Goal: Task Accomplishment & Management: Manage account settings

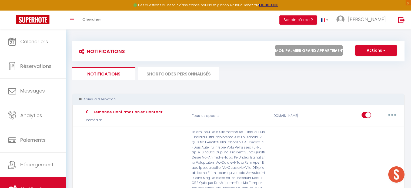
select select "10331"
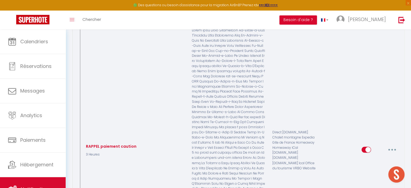
scroll to position [2866, 0]
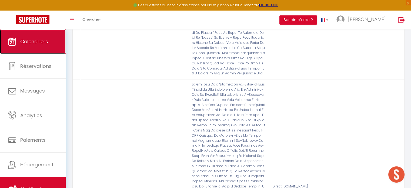
click at [42, 38] on span "Calendriers" at bounding box center [34, 41] width 28 height 7
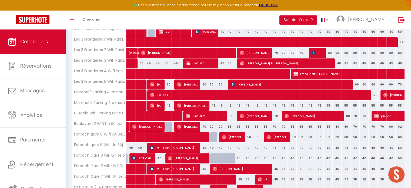
scroll to position [108, 0]
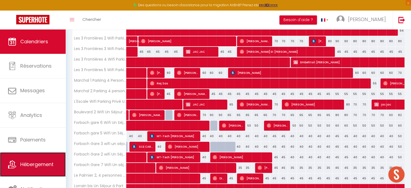
click at [41, 165] on span "Hébergement" at bounding box center [36, 164] width 33 height 7
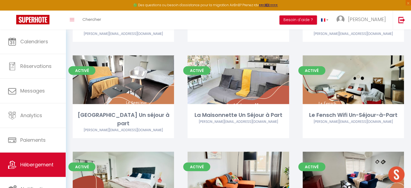
scroll to position [1325, 0]
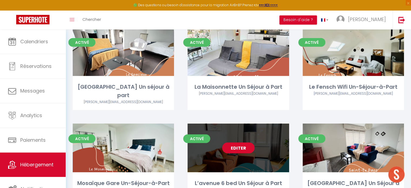
click at [236, 142] on link "Editer" at bounding box center [238, 147] width 32 height 11
click at [239, 142] on link "Editer" at bounding box center [238, 147] width 32 height 11
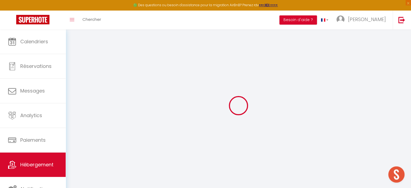
select select "17:00"
select select "23:00"
select select "10:00"
select select "30"
select select "120"
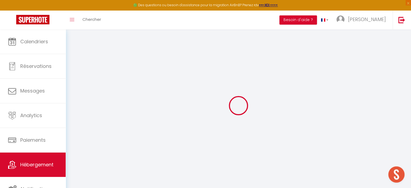
checkbox input "false"
checkbox input "true"
checkbox input "false"
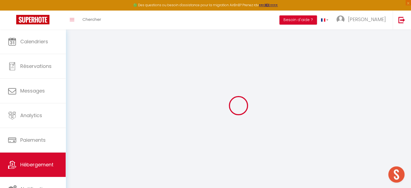
checkbox input "true"
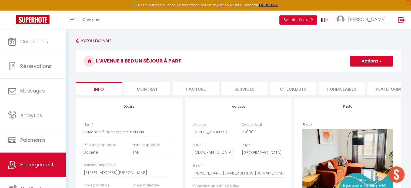
checkbox input "false"
checkbox input "true"
click at [103, 134] on input "L’avenue 6 bed Un Séjour à Part" at bounding box center [129, 132] width 91 height 10
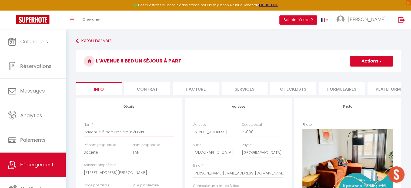
type input "L’avenue 5 bed Un Séjour à Part"
checkbox input "false"
checkbox input "true"
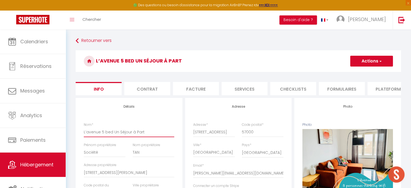
type input "L’avenue 5 bed Un Séjour à Part"
click at [355, 63] on button "Actions" at bounding box center [371, 61] width 43 height 11
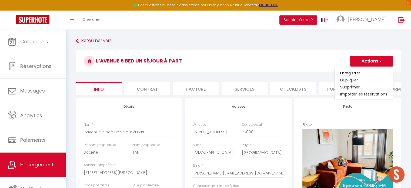
click at [347, 72] on input "Enregistrer" at bounding box center [350, 72] width 20 height 5
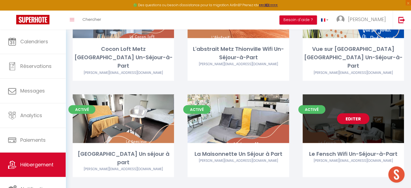
scroll to position [1298, 0]
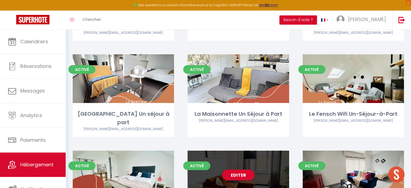
click at [239, 151] on div "Editer" at bounding box center [238, 175] width 101 height 49
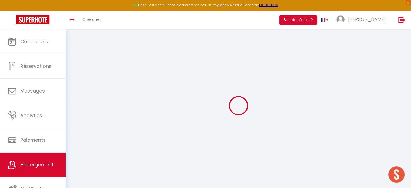
select select "+ 19 %"
select select "+ 25 %"
select select "+ 20 %"
checkbox input "false"
checkbox input "true"
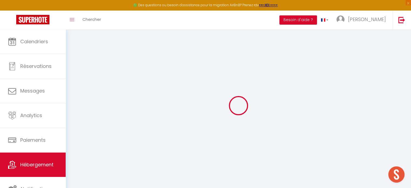
checkbox input "true"
select select "EUR"
select select
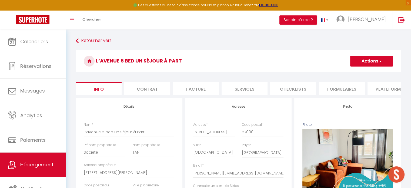
checkbox input "false"
checkbox input "true"
click at [391, 89] on li "Plateformes" at bounding box center [391, 88] width 46 height 13
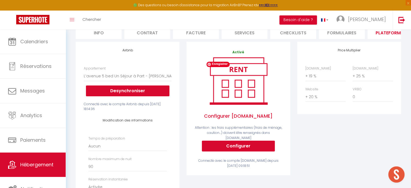
scroll to position [108, 0]
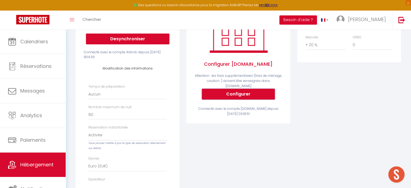
click at [245, 96] on button "Configurer" at bounding box center [238, 94] width 73 height 11
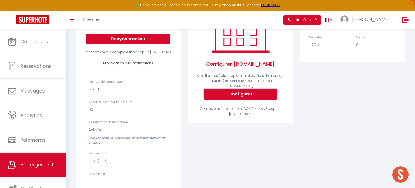
select select
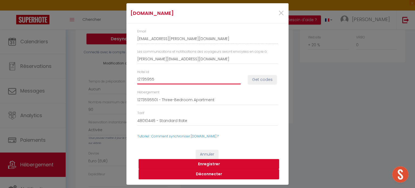
drag, startPoint x: 185, startPoint y: 79, endPoint x: 84, endPoint y: 72, distance: 101.1
click at [84, 72] on div "[DOMAIN_NAME] × Email [EMAIL_ADDRESS][PERSON_NAME][DOMAIN_NAME] Les communicati…" at bounding box center [207, 94] width 415 height 188
type input "1"
select select
type input "15"
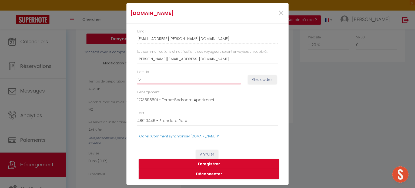
select select
type input "150"
select select
type input "1508"
select select
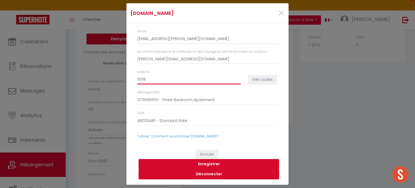
type input "15085"
select select
type input "150859"
select select
type input "1508590"
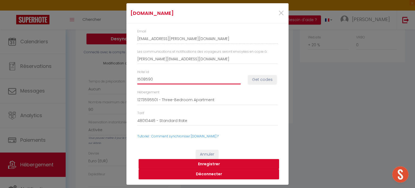
select select
type input "15085909"
select select
type input "15085909"
click at [273, 84] on button "Get codes" at bounding box center [262, 79] width 29 height 9
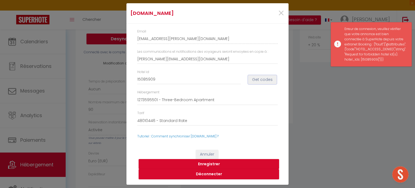
click at [259, 79] on button "Get codes" at bounding box center [262, 79] width 29 height 9
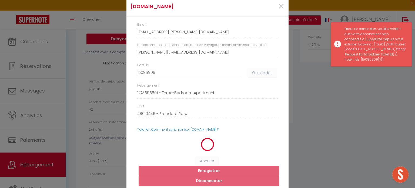
select select
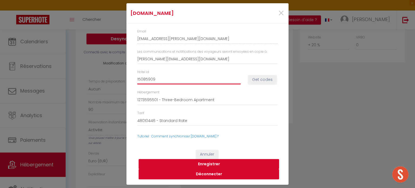
click at [147, 79] on input "15085909" at bounding box center [189, 80] width 104 height 10
type input "15086909"
select select
type input "15086909"
click at [254, 80] on button "Get codes" at bounding box center [262, 79] width 29 height 9
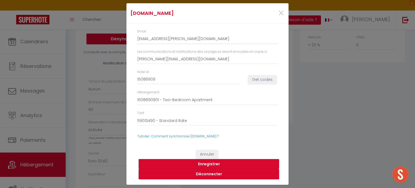
click at [206, 165] on button "Enregistrer" at bounding box center [209, 164] width 141 height 10
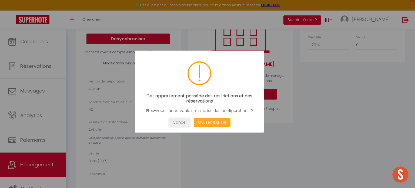
click at [213, 123] on button "Oui, réinitialiser" at bounding box center [212, 122] width 37 height 9
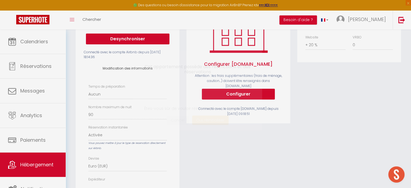
select select
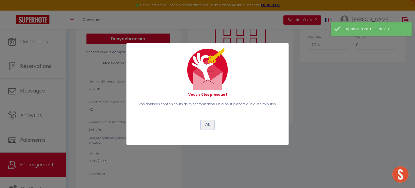
click at [208, 125] on button "OK" at bounding box center [208, 124] width 14 height 9
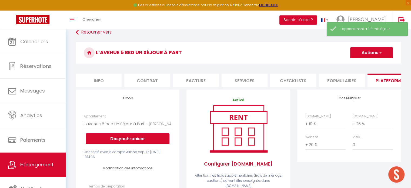
scroll to position [0, 0]
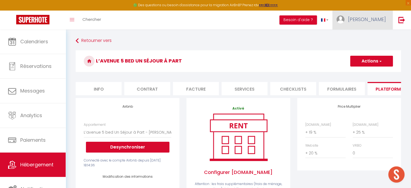
click at [378, 21] on span "[PERSON_NAME]" at bounding box center [367, 19] width 38 height 7
click at [365, 47] on link "Équipe" at bounding box center [371, 47] width 40 height 9
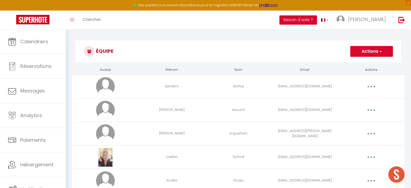
click at [366, 50] on button "Actions" at bounding box center [371, 51] width 43 height 11
click at [347, 61] on link "Ajouter un nouvel utilisateur" at bounding box center [361, 63] width 64 height 7
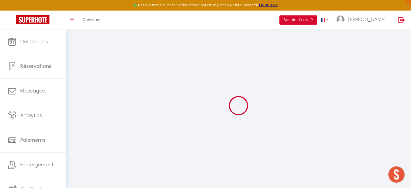
type input "[PERSON_NAME][EMAIL_ADDRESS][DOMAIN_NAME]"
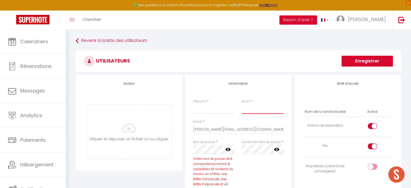
drag, startPoint x: 250, startPoint y: 108, endPoint x: 255, endPoint y: 108, distance: 5.4
click at [252, 108] on input "Nom" at bounding box center [263, 109] width 42 height 10
click at [211, 106] on input "Prénom" at bounding box center [214, 109] width 42 height 10
click at [266, 108] on input "Nom" at bounding box center [263, 109] width 42 height 10
drag, startPoint x: 195, startPoint y: 110, endPoint x: 189, endPoint y: 110, distance: 5.9
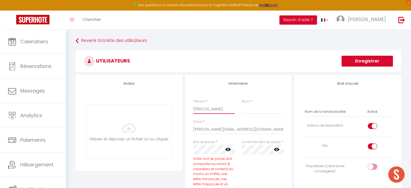
click at [189, 110] on div "Information Prénom * [PERSON_NAME] * Email * [PERSON_NAME][EMAIL_ADDRESS][DOMAI…" at bounding box center [238, 187] width 107 height 224
type input "[PERSON_NAME]"
click at [245, 109] on input "Nom" at bounding box center [263, 109] width 42 height 10
type input "Lejosne"
drag, startPoint x: 251, startPoint y: 129, endPoint x: 156, endPoint y: 130, distance: 95.2
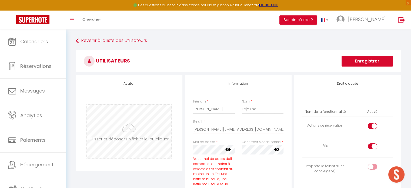
click at [156, 130] on div "Avatar [PERSON_NAME] et déposer un fichier ici ou cliquer Ooops, something wron…" at bounding box center [238, 187] width 328 height 224
type input "[EMAIL_ADDRESS][DOMAIN_NAME]"
click at [170, 153] on div "Avatar [PERSON_NAME] et déposer un fichier ici ou cliquer Ooops, something wron…" at bounding box center [238, 187] width 328 height 224
click at [246, 169] on div "Confirmer Mot de passe * false" at bounding box center [262, 169] width 49 height 58
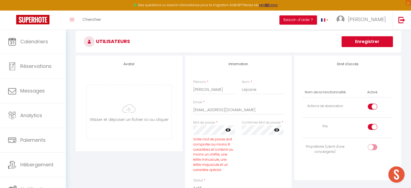
scroll to position [27, 0]
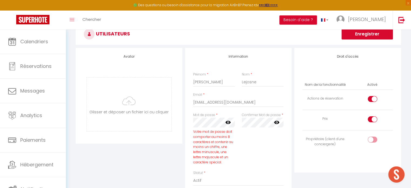
click at [254, 163] on div "Confirmer Mot de passe * false" at bounding box center [262, 141] width 49 height 58
click at [226, 123] on icon at bounding box center [228, 122] width 5 height 3
click at [276, 122] on icon at bounding box center [276, 122] width 5 height 5
click at [240, 124] on div "Confirmer Mot de passe * false" at bounding box center [262, 141] width 49 height 58
click at [254, 148] on div "Confirmer Mot de passe * false" at bounding box center [262, 141] width 49 height 58
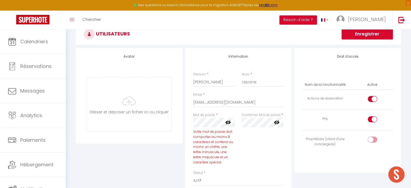
click at [261, 133] on div "Confirmer Mot de passe * false" at bounding box center [262, 141] width 49 height 58
click at [235, 120] on div "Mot de passe * Votre mot de passe doit comporter au moins 8 caractères et conte…" at bounding box center [239, 141] width 98 height 58
click at [247, 168] on div "Confirmer Mot de passe * false" at bounding box center [262, 141] width 49 height 58
click at [272, 167] on div "Confirmer Mot de passe * false" at bounding box center [262, 141] width 49 height 58
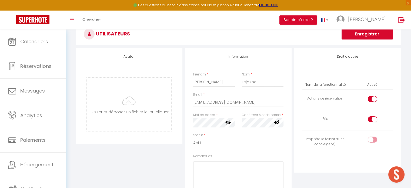
click at [340, 168] on div "Droit d'accès Nom de la fonctionnalité Activé Actions de réservation Prix Propr…" at bounding box center [347, 110] width 107 height 125
click at [371, 122] on div at bounding box center [372, 119] width 9 height 6
click at [373, 122] on input "checkbox" at bounding box center [377, 120] width 9 height 8
checkbox input "false"
click at [373, 101] on input "checkbox" at bounding box center [377, 100] width 9 height 8
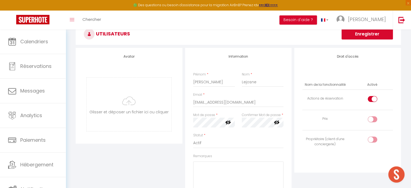
checkbox input "false"
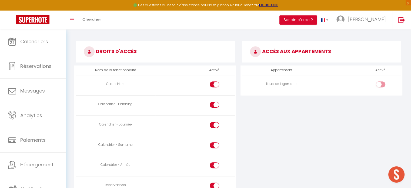
scroll to position [243, 0]
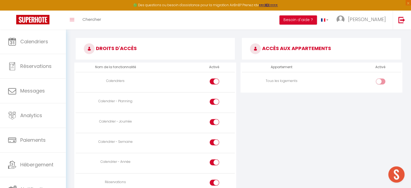
click at [215, 81] on input "checkbox" at bounding box center [218, 82] width 9 height 8
checkbox input "false"
click at [217, 100] on input "checkbox" at bounding box center [218, 103] width 9 height 8
checkbox input "false"
drag, startPoint x: 213, startPoint y: 79, endPoint x: 215, endPoint y: 83, distance: 4.0
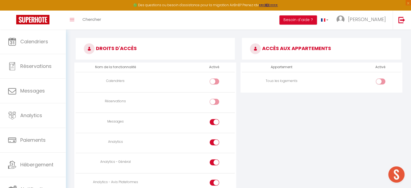
click at [213, 79] on div at bounding box center [214, 81] width 9 height 6
click at [214, 79] on input "checkbox" at bounding box center [218, 82] width 9 height 8
checkbox input "true"
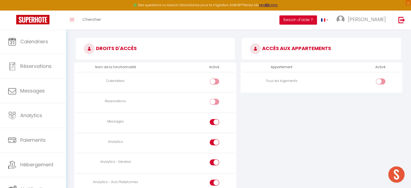
checkbox input "true"
click at [216, 101] on input "checkbox" at bounding box center [218, 103] width 9 height 8
checkbox input "false"
click at [216, 139] on input "checkbox" at bounding box center [218, 143] width 9 height 8
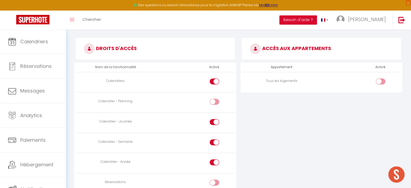
checkbox input "false"
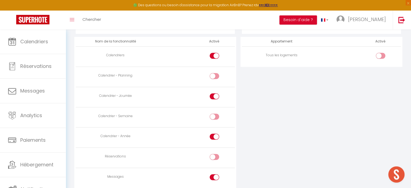
scroll to position [297, 0]
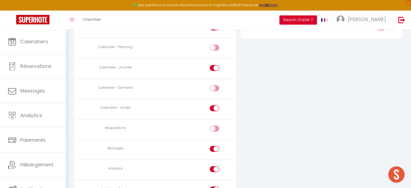
click at [214, 107] on input "checkbox" at bounding box center [218, 109] width 9 height 8
checkbox input "false"
click at [217, 147] on input "checkbox" at bounding box center [218, 150] width 9 height 8
checkbox input "false"
click at [215, 163] on td at bounding box center [194, 170] width 79 height 20
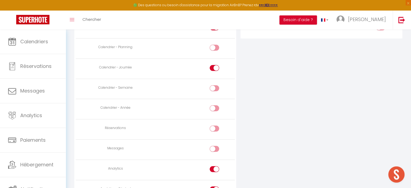
click at [215, 167] on input "checkbox" at bounding box center [218, 170] width 9 height 8
checkbox input "false"
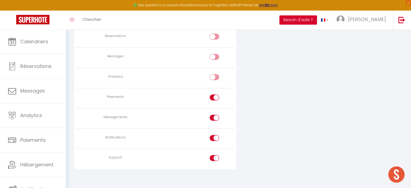
click at [216, 99] on input "checkbox" at bounding box center [218, 98] width 9 height 8
checkbox input "false"
click at [217, 117] on input "checkbox" at bounding box center [218, 119] width 9 height 8
checkbox input "false"
click at [213, 135] on div at bounding box center [214, 138] width 9 height 6
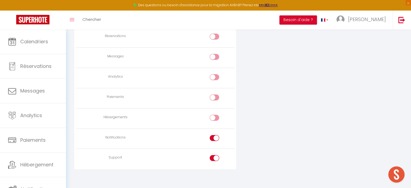
click at [214, 135] on input "checkbox" at bounding box center [218, 139] width 9 height 8
checkbox input "false"
drag, startPoint x: 213, startPoint y: 150, endPoint x: 211, endPoint y: 109, distance: 41.1
click at [212, 149] on td at bounding box center [194, 159] width 79 height 20
click at [216, 115] on input "checkbox" at bounding box center [218, 119] width 9 height 8
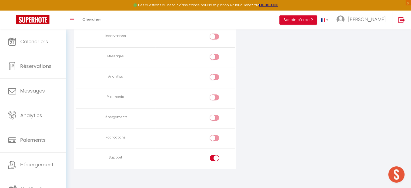
checkbox input "true"
drag, startPoint x: 216, startPoint y: 152, endPoint x: 216, endPoint y: 145, distance: 7.6
click at [215, 155] on input "checkbox" at bounding box center [218, 159] width 9 height 8
checkbox input "false"
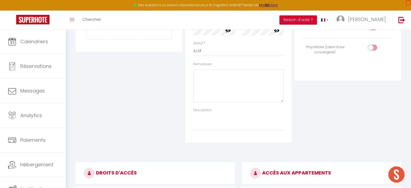
scroll to position [200, 0]
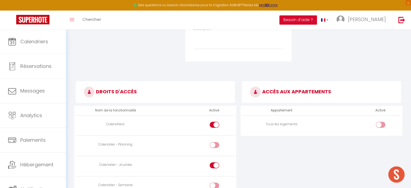
click at [380, 126] on div at bounding box center [380, 125] width 9 height 6
click at [381, 126] on input "checkbox" at bounding box center [385, 126] width 9 height 8
checkbox input "true"
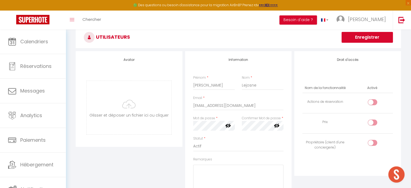
scroll to position [0, 0]
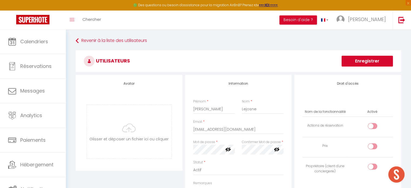
click at [376, 64] on button "Enregistrer" at bounding box center [367, 61] width 51 height 11
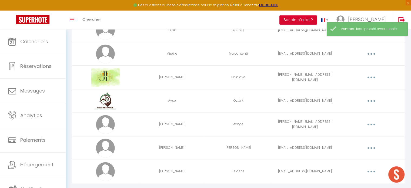
scroll to position [444, 0]
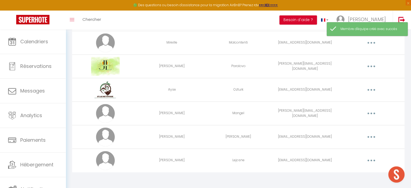
click at [360, 159] on div "Editer Supprimer" at bounding box center [371, 160] width 62 height 9
click at [366, 156] on button "button" at bounding box center [371, 160] width 15 height 9
click at [355, 170] on link "Editer" at bounding box center [357, 172] width 40 height 9
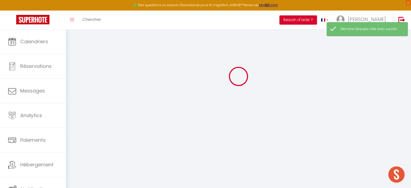
type input "[PERSON_NAME]"
type input "Lejosne"
type input "[EMAIL_ADDRESS][DOMAIN_NAME]"
type textarea "[URL][DOMAIN_NAME]"
checkbox input "false"
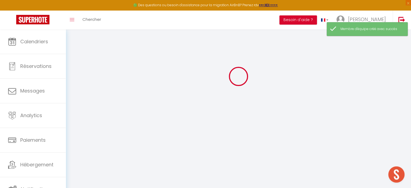
checkbox input "false"
checkbox input "true"
checkbox input "false"
checkbox input "true"
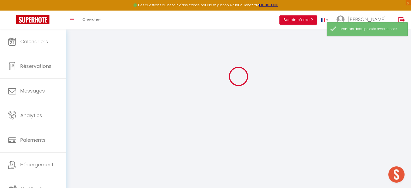
checkbox input "false"
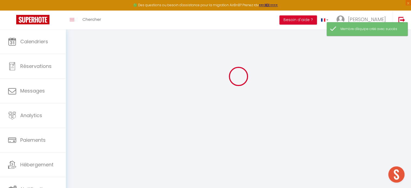
checkbox input "false"
checkbox input "true"
checkbox input "false"
checkbox input "true"
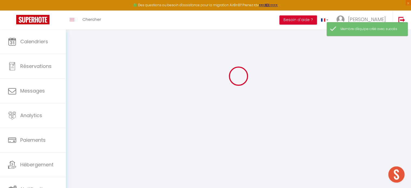
select select
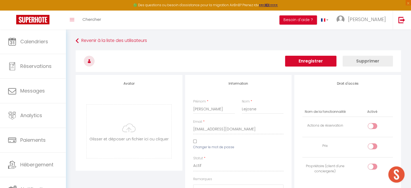
click at [323, 64] on button "Enregistrer" at bounding box center [310, 61] width 51 height 11
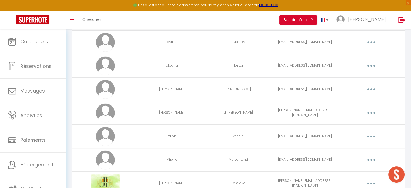
scroll to position [227, 0]
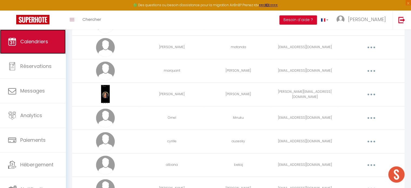
click at [32, 45] on link "Calendriers" at bounding box center [33, 41] width 66 height 24
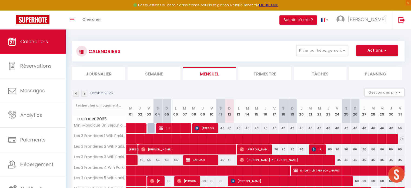
click at [373, 52] on button "Actions" at bounding box center [377, 50] width 42 height 11
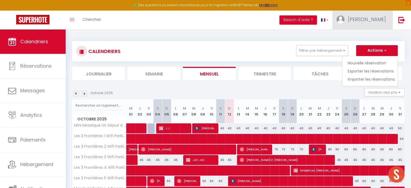
click at [372, 22] on span "[PERSON_NAME]" at bounding box center [367, 19] width 38 height 7
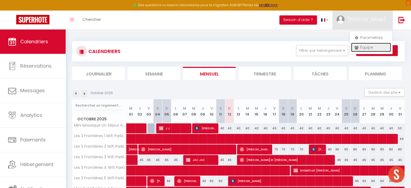
click at [364, 47] on link "Équipe" at bounding box center [371, 47] width 40 height 9
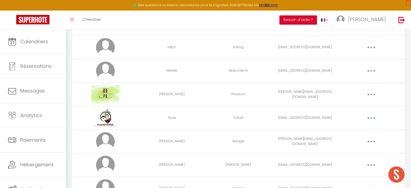
scroll to position [444, 0]
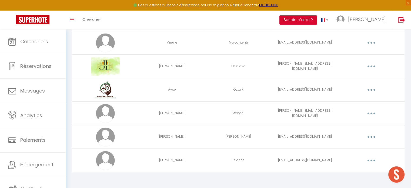
click at [373, 159] on button "button" at bounding box center [371, 160] width 15 height 9
click at [345, 172] on link "Editer" at bounding box center [357, 172] width 40 height 9
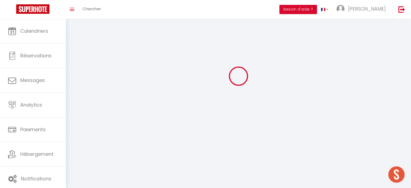
scroll to position [29, 0]
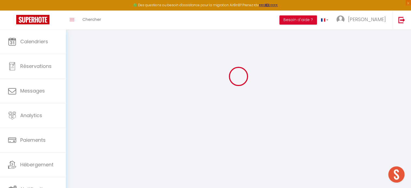
type input "[PERSON_NAME][EMAIL_ADDRESS][DOMAIN_NAME]"
type input "[PERSON_NAME]"
type input "Lejosne"
type input "[EMAIL_ADDRESS][DOMAIN_NAME]"
type textarea "[URL][DOMAIN_NAME]"
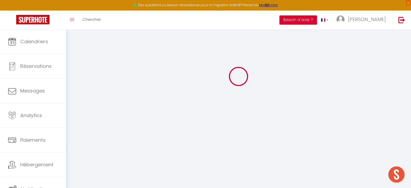
checkbox input "false"
checkbox input "true"
checkbox input "false"
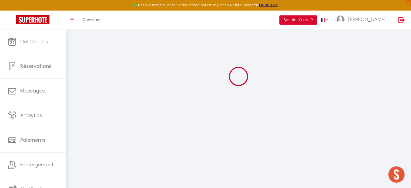
checkbox input "true"
checkbox input "false"
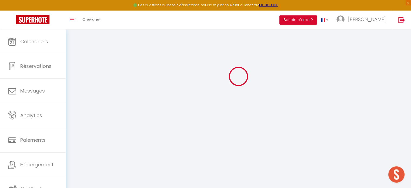
checkbox input "false"
checkbox input "true"
checkbox input "false"
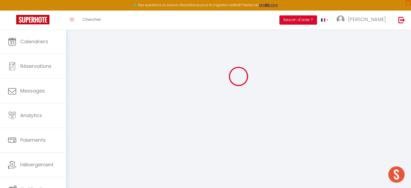
checkbox input "true"
select select
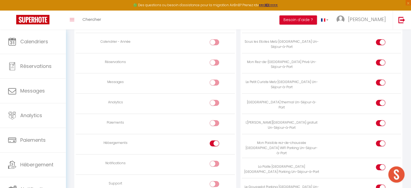
scroll to position [236, 0]
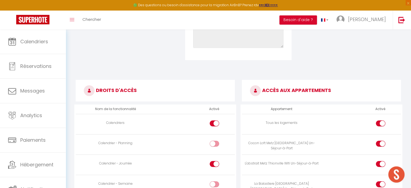
click at [213, 145] on div at bounding box center [214, 144] width 9 height 6
click at [214, 145] on input "checkbox" at bounding box center [218, 145] width 9 height 8
checkbox input "true"
click at [213, 183] on div at bounding box center [214, 184] width 9 height 6
click at [214, 183] on input "checkbox" at bounding box center [218, 185] width 9 height 8
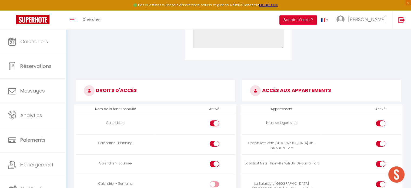
checkbox input "true"
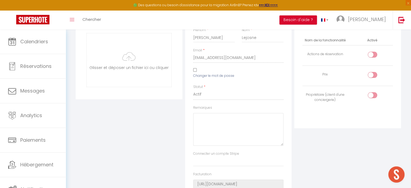
scroll to position [0, 0]
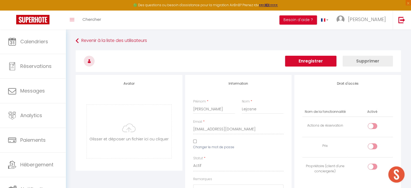
click at [311, 59] on button "Enregistrer" at bounding box center [310, 61] width 51 height 11
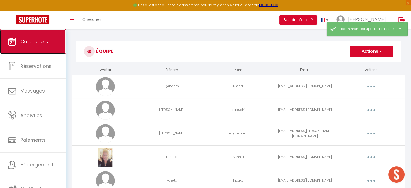
click at [28, 44] on span "Calendriers" at bounding box center [34, 41] width 28 height 7
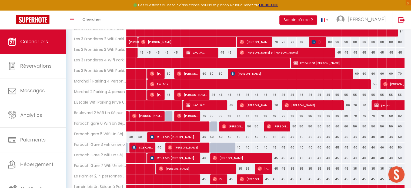
scroll to position [54, 0]
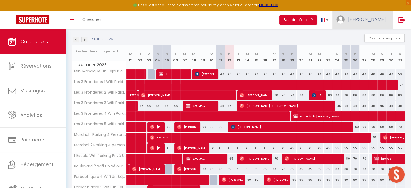
click at [381, 22] on span "[PERSON_NAME]" at bounding box center [367, 19] width 38 height 7
click at [355, 48] on icon at bounding box center [357, 48] width 4 height 4
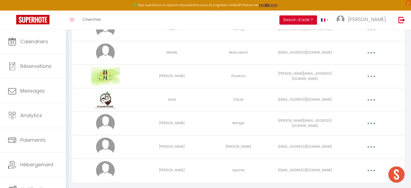
scroll to position [444, 0]
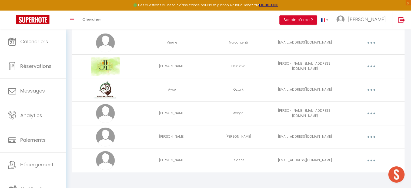
click at [364, 160] on button "button" at bounding box center [371, 160] width 15 height 9
click at [352, 170] on link "Editer" at bounding box center [357, 172] width 40 height 9
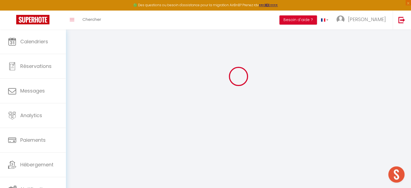
type input "[PERSON_NAME][EMAIL_ADDRESS][DOMAIN_NAME]"
type input "[PERSON_NAME]"
type input "Lejosne"
type input "[EMAIL_ADDRESS][DOMAIN_NAME]"
type textarea "[URL][DOMAIN_NAME]"
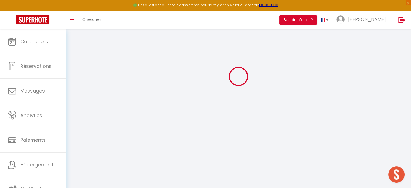
checkbox input "false"
checkbox input "true"
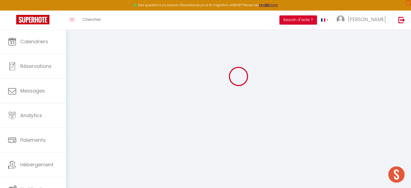
checkbox input "true"
checkbox input "false"
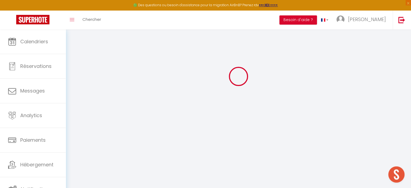
checkbox input "false"
checkbox input "true"
checkbox input "false"
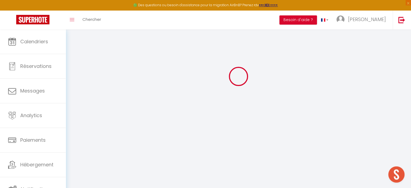
checkbox input "true"
select select
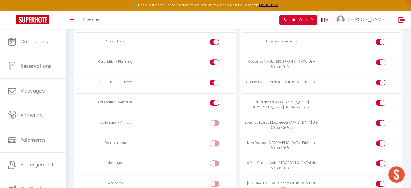
scroll to position [322, 0]
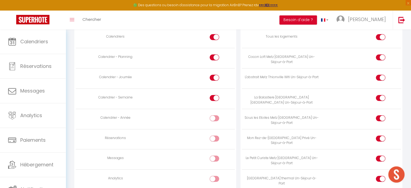
click at [216, 115] on input "checkbox" at bounding box center [218, 119] width 9 height 8
checkbox input "true"
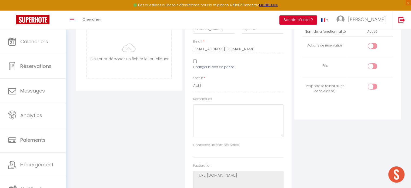
scroll to position [0, 0]
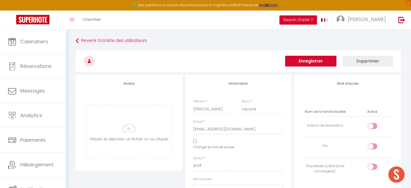
click at [320, 62] on button "Enregistrer" at bounding box center [310, 61] width 51 height 11
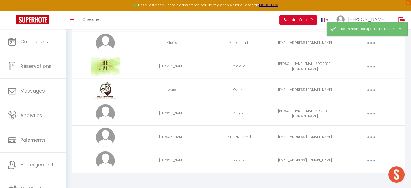
scroll to position [444, 0]
click at [370, 160] on button "button" at bounding box center [371, 160] width 15 height 9
click at [361, 170] on link "Editer" at bounding box center [357, 172] width 40 height 9
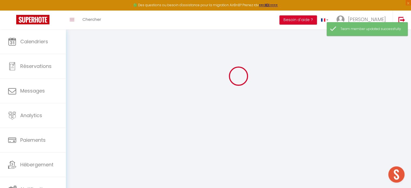
scroll to position [29, 0]
type input "[PERSON_NAME][EMAIL_ADDRESS][DOMAIN_NAME]"
type input "[PERSON_NAME]"
type input "Lejosne"
type input "[EMAIL_ADDRESS][DOMAIN_NAME]"
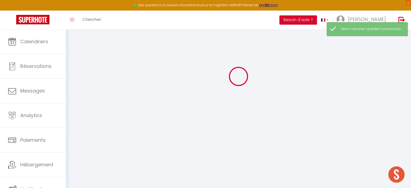
type textarea "[URL][DOMAIN_NAME]"
checkbox input "false"
checkbox input "true"
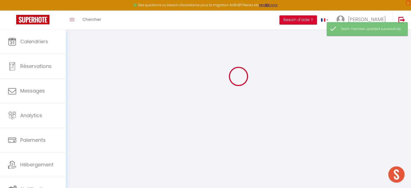
checkbox input "true"
checkbox input "false"
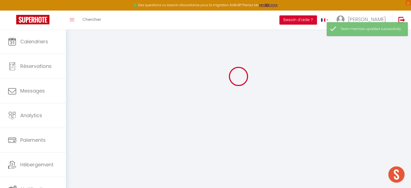
checkbox input "false"
checkbox input "true"
checkbox input "false"
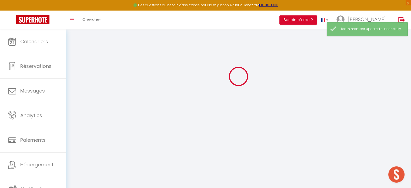
checkbox input "false"
checkbox input "true"
select select
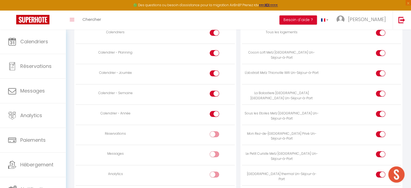
scroll to position [317, 0]
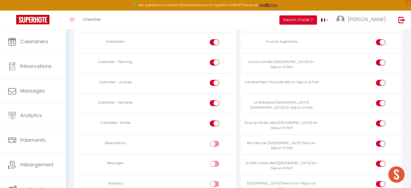
click at [215, 144] on input "checkbox" at bounding box center [218, 145] width 9 height 8
checkbox input "true"
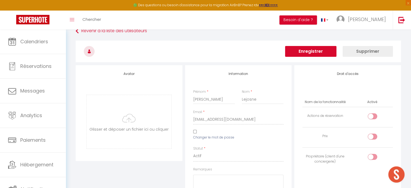
scroll to position [0, 0]
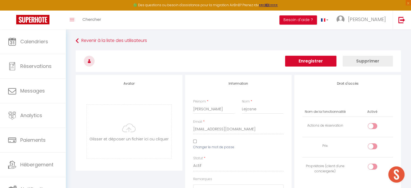
click at [322, 60] on button "Enregistrer" at bounding box center [310, 61] width 51 height 11
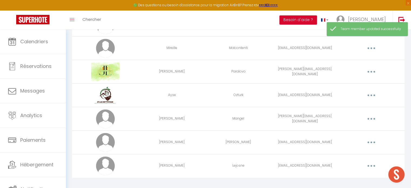
scroll to position [444, 0]
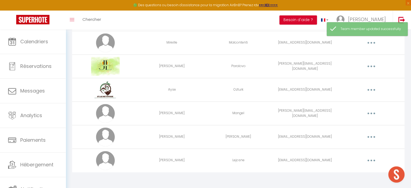
click at [374, 160] on button "button" at bounding box center [371, 160] width 15 height 9
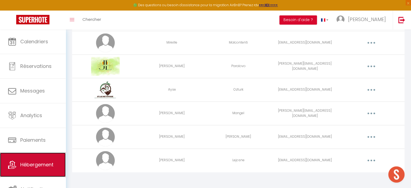
click at [51, 164] on span "Hébergement" at bounding box center [36, 164] width 33 height 7
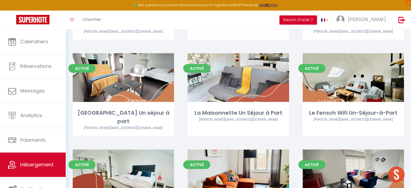
scroll to position [1298, 0]
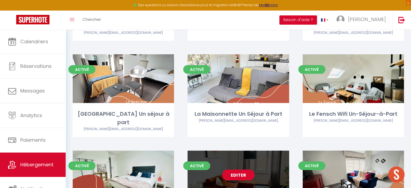
click at [244, 170] on link "Editer" at bounding box center [238, 175] width 32 height 11
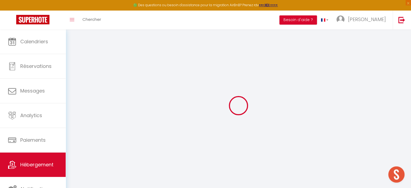
select select "988-1015104953895387209"
select select "+ 19 %"
select select "+ 25 %"
select select "+ 20 %"
select select "EUR"
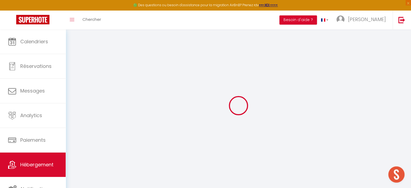
select select
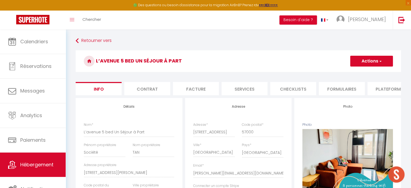
checkbox input "false"
checkbox input "true"
checkbox input "false"
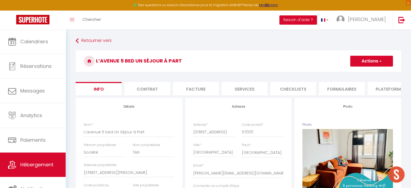
checkbox input "true"
click at [386, 93] on li "Plateformes" at bounding box center [391, 88] width 46 height 13
select select
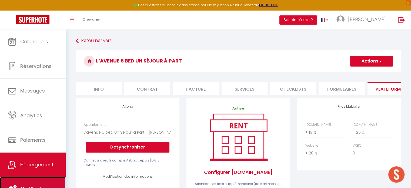
click at [38, 185] on span "Notifications" at bounding box center [36, 188] width 31 height 7
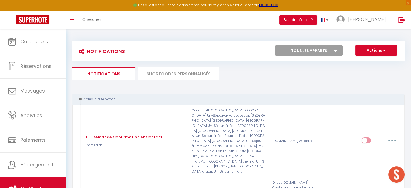
drag, startPoint x: 291, startPoint y: 51, endPoint x: 294, endPoint y: 54, distance: 5.0
click at [291, 51] on select "Tous les apparts Mini Mosaïque Un Séjour à Part Lorrain bis Un Séjour à Part Le…" at bounding box center [309, 50] width 68 height 11
select select "27494"
click at [275, 45] on select "Tous les apparts Mini Mosaïque Un Séjour à Part Lorrain bis Un Séjour à Part Le…" at bounding box center [309, 50] width 68 height 11
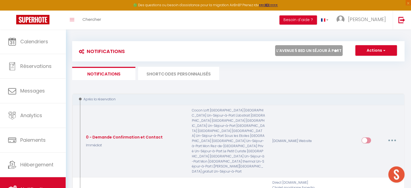
checkbox input "true"
checkbox input "false"
checkbox input "true"
checkbox input "false"
checkbox input "true"
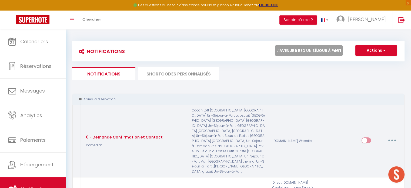
checkbox input "true"
checkbox input "false"
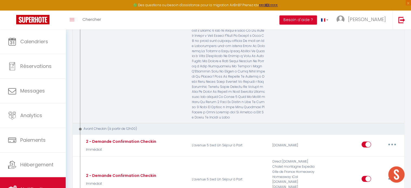
scroll to position [2352, 0]
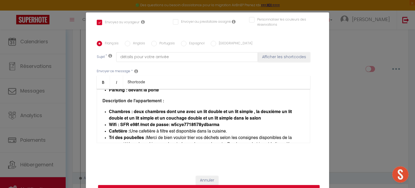
scroll to position [108, 0]
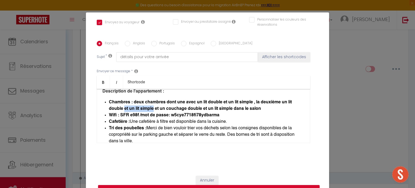
drag, startPoint x: 122, startPoint y: 106, endPoint x: 152, endPoint y: 109, distance: 29.9
click at [152, 109] on b "Chambres : deux chambres dont une avec un lit double et un lit simple , la deux…" at bounding box center [200, 105] width 183 height 11
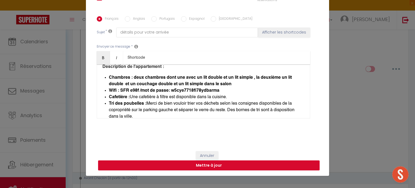
click at [228, 167] on button "Mettre à jour" at bounding box center [209, 165] width 222 height 10
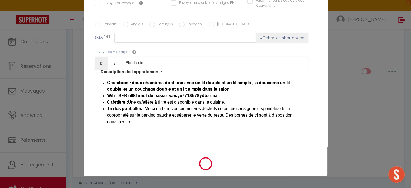
scroll to position [0, 0]
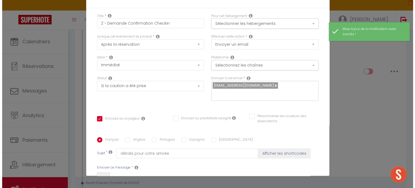
scroll to position [2332, 0]
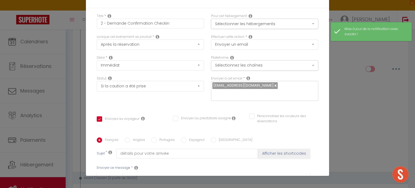
drag, startPoint x: 122, startPoint y: 109, endPoint x: 153, endPoint y: 108, distance: 30.0
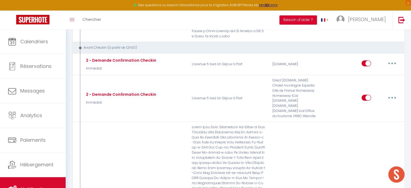
scroll to position [2352, 0]
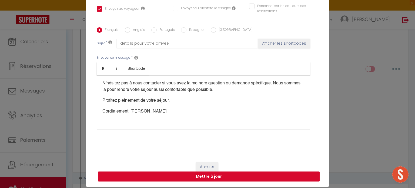
scroll to position [121, 0]
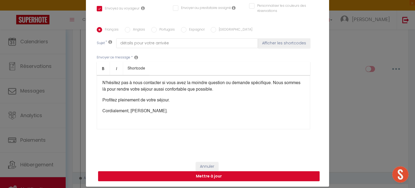
click at [271, 180] on button "Mettre à jour" at bounding box center [209, 176] width 222 height 10
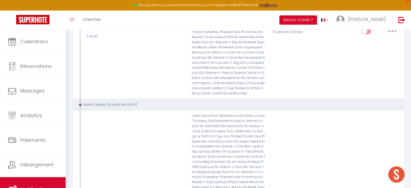
scroll to position [3189, 0]
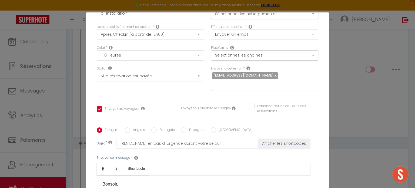
scroll to position [34, 0]
click at [132, 71] on select "Aucun Si la réservation est payée Si réservation non payée Si la caution a été …" at bounding box center [150, 76] width 107 height 10
click at [97, 71] on select "Aucun Si la réservation est payée Si réservation non payée Si la caution a été …" at bounding box center [150, 76] width 107 height 10
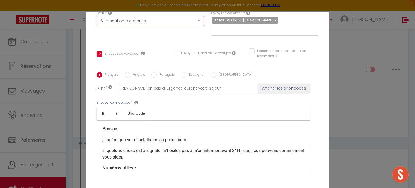
scroll to position [121, 0]
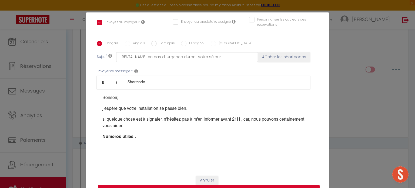
click at [203, 185] on button "Mettre à jour" at bounding box center [209, 190] width 222 height 10
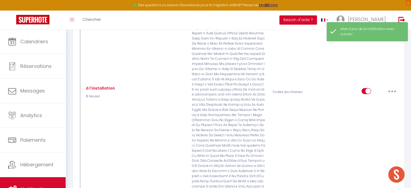
scroll to position [3378, 0]
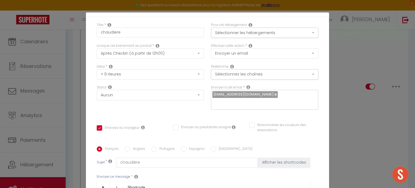
scroll to position [7, 0]
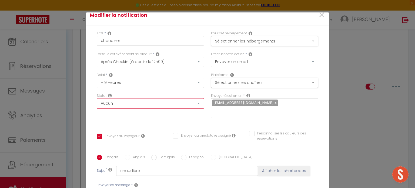
click at [131, 98] on select "Aucun Si la réservation est payée Si réservation non payée Si la caution a été …" at bounding box center [150, 103] width 107 height 10
click at [97, 98] on select "Aucun Si la réservation est payée Si réservation non payée Si la caution a été …" at bounding box center [150, 103] width 107 height 10
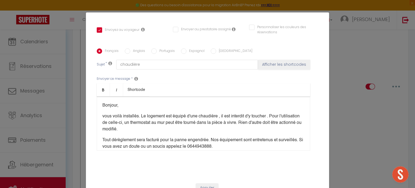
scroll to position [115, 0]
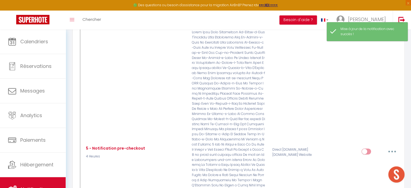
scroll to position [4190, 0]
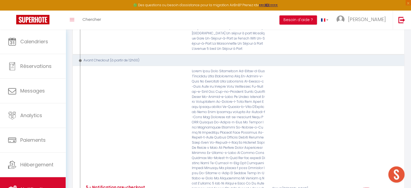
drag, startPoint x: 392, startPoint y: 114, endPoint x: 390, endPoint y: 138, distance: 24.1
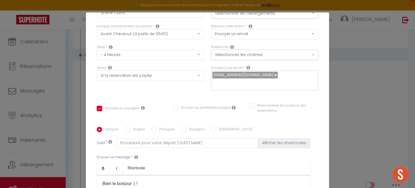
scroll to position [34, 0]
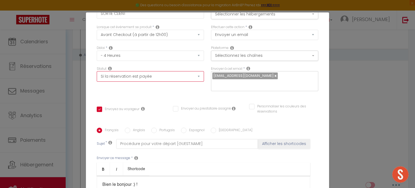
click at [127, 71] on select "Aucun Si la réservation est payée Si réservation non payée Si la caution a été …" at bounding box center [150, 76] width 107 height 10
click at [97, 71] on select "Aucun Si la réservation est payée Si réservation non payée Si la caution a été …" at bounding box center [150, 76] width 107 height 10
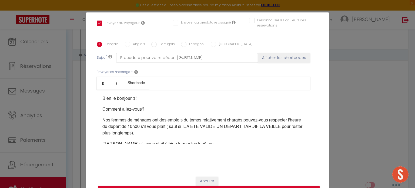
scroll to position [121, 0]
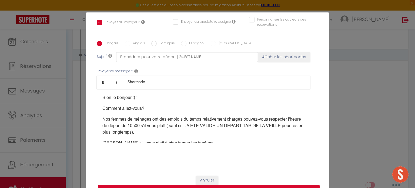
click at [203, 185] on button "Mettre à jour" at bounding box center [209, 190] width 222 height 10
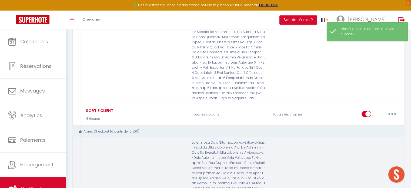
scroll to position [4433, 0]
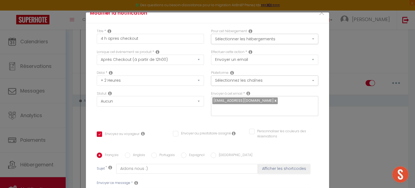
scroll to position [7, 0]
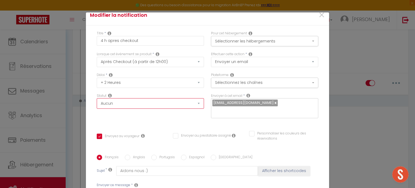
click at [123, 98] on select "Aucun Si la réservation est payée Si réservation non payée Si la caution a été …" at bounding box center [150, 103] width 107 height 10
click at [97, 98] on select "Aucun Si la réservation est payée Si réservation non payée Si la caution a été …" at bounding box center [150, 103] width 107 height 10
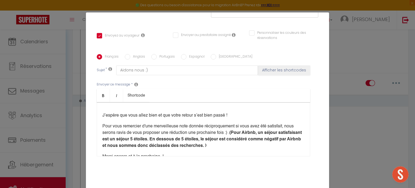
scroll to position [121, 0]
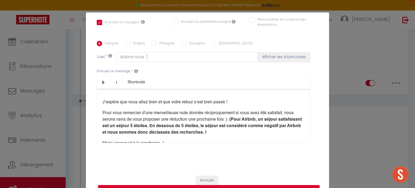
click at [220, 185] on button "Mettre à jour" at bounding box center [209, 190] width 222 height 10
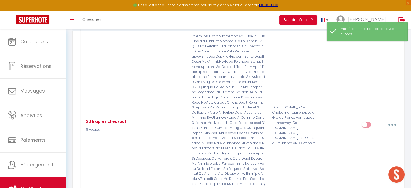
scroll to position [4568, 0]
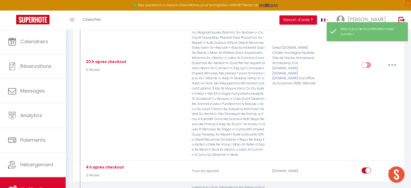
drag, startPoint x: 399, startPoint y: 95, endPoint x: 396, endPoint y: 95, distance: 3.0
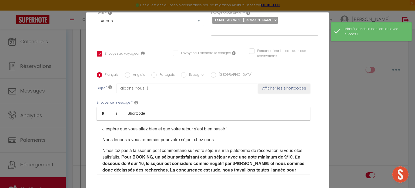
scroll to position [61, 0]
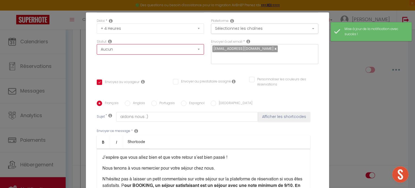
click at [132, 44] on select "Aucun Si la réservation est payée Si réservation non payée Si la caution a été …" at bounding box center [150, 49] width 107 height 10
click at [97, 44] on select "Aucun Si la réservation est payée Si réservation non payée Si la caution a été …" at bounding box center [150, 49] width 107 height 10
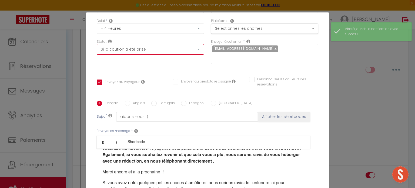
scroll to position [0, 0]
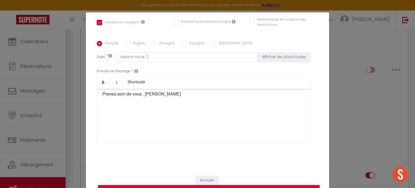
click at [197, 185] on button "Mettre à jour" at bounding box center [209, 190] width 222 height 10
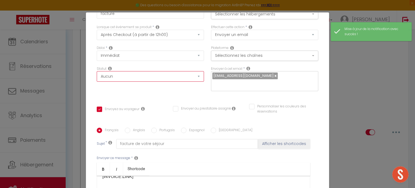
drag, startPoint x: 140, startPoint y: 49, endPoint x: 139, endPoint y: 52, distance: 2.8
click at [140, 71] on select "Aucun Si la réservation est payée Si réservation non payée Si la caution a été …" at bounding box center [150, 76] width 107 height 10
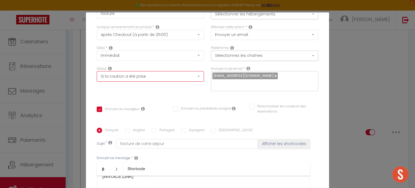
click at [97, 71] on select "Aucun Si la réservation est payée Si réservation non payée Si la caution a été …" at bounding box center [150, 76] width 107 height 10
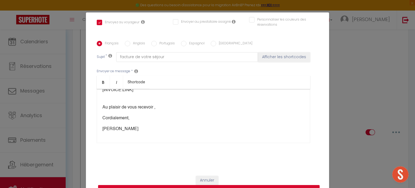
click at [213, 185] on button "Mettre à jour" at bounding box center [209, 190] width 222 height 10
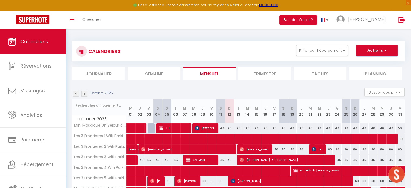
click at [372, 51] on button "Actions" at bounding box center [377, 50] width 42 height 11
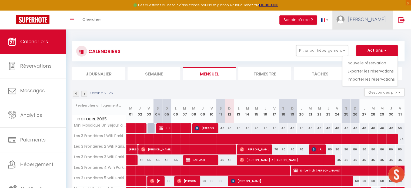
click at [372, 11] on link "[PERSON_NAME]" at bounding box center [363, 20] width 60 height 19
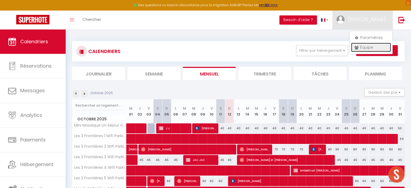
click at [365, 44] on link "Équipe" at bounding box center [371, 47] width 40 height 9
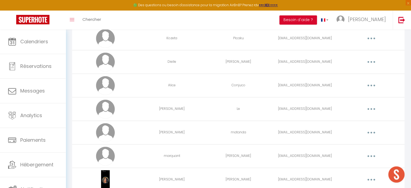
scroll to position [119, 0]
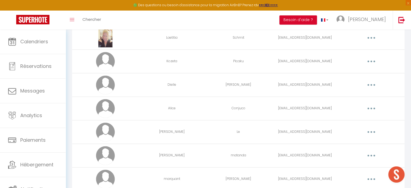
click at [372, 61] on button "button" at bounding box center [371, 61] width 15 height 9
click at [363, 69] on link "Editer" at bounding box center [357, 73] width 40 height 9
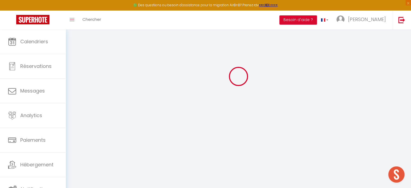
type input "[PERSON_NAME][EMAIL_ADDRESS][DOMAIN_NAME]"
type input "Kozeta"
type input "Picaku"
type input "[EMAIL_ADDRESS][DOMAIN_NAME]"
type textarea "https://app.superhote.com/#/connect/PvMDWyiDfc"
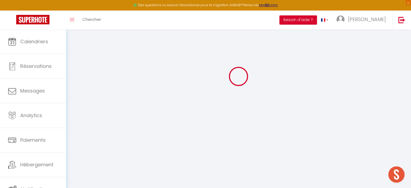
checkbox input "false"
checkbox input "true"
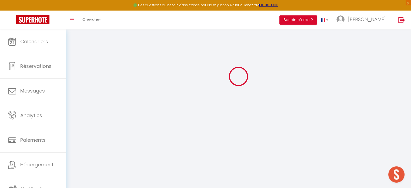
checkbox input "true"
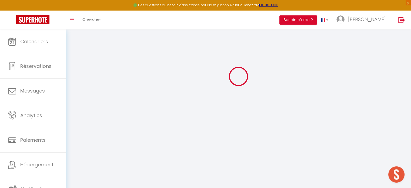
checkbox input "false"
checkbox input "true"
checkbox input "false"
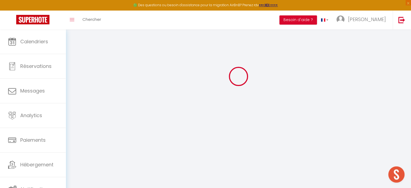
select select
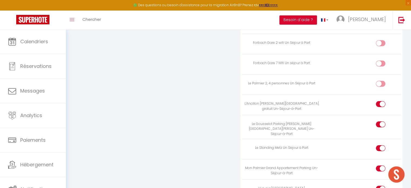
scroll to position [1263, 0]
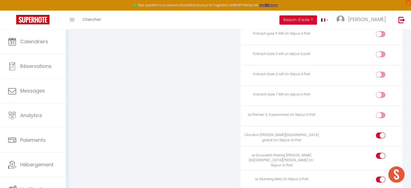
click at [383, 112] on input "checkbox" at bounding box center [385, 116] width 9 height 8
checkbox input "true"
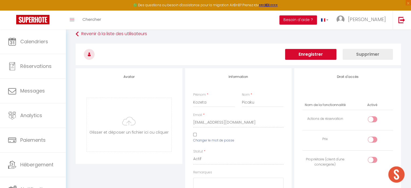
scroll to position [0, 0]
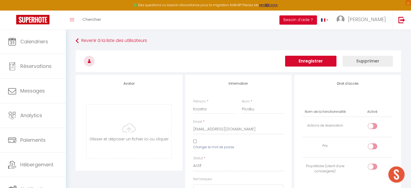
click at [306, 54] on h3 at bounding box center [239, 61] width 326 height 22
click at [305, 60] on button "Enregistrer" at bounding box center [310, 61] width 51 height 11
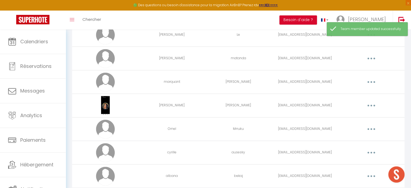
scroll to position [270, 0]
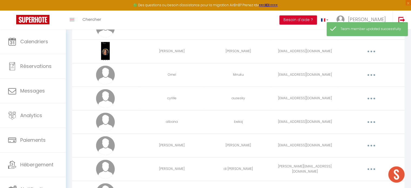
click at [370, 121] on button "button" at bounding box center [371, 122] width 15 height 9
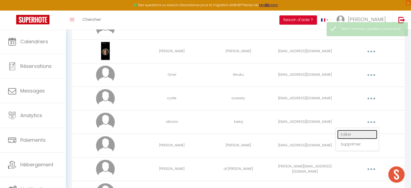
click at [365, 132] on link "Editer" at bounding box center [357, 134] width 40 height 9
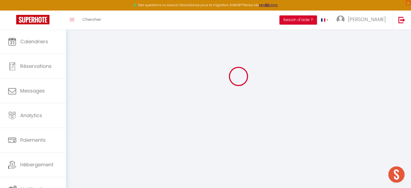
type input "[PERSON_NAME][EMAIL_ADDRESS][DOMAIN_NAME]"
type input "albana"
type input "bekaj"
type input "[EMAIL_ADDRESS][DOMAIN_NAME]"
type textarea "https://app.superhote.com/#/connect/5SFcCm0fVk"
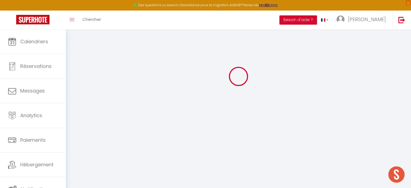
checkbox input "false"
checkbox input "true"
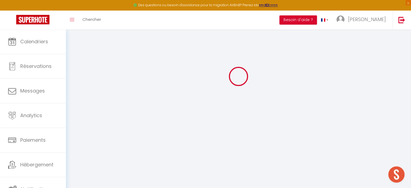
checkbox input "true"
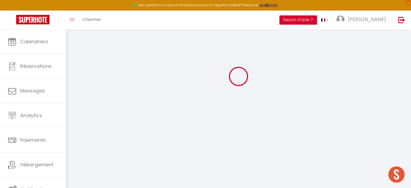
checkbox input "false"
checkbox input "true"
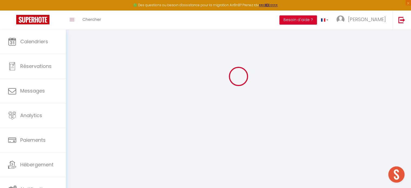
select select
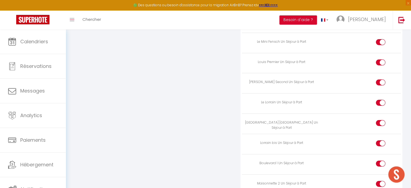
scroll to position [1485, 0]
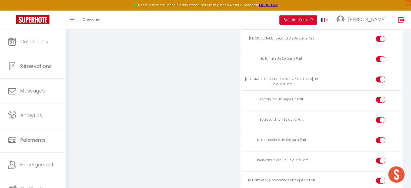
click at [383, 178] on input "checkbox" at bounding box center [385, 182] width 9 height 8
checkbox input "false"
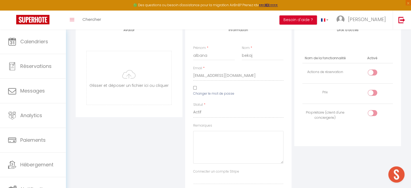
scroll to position [0, 0]
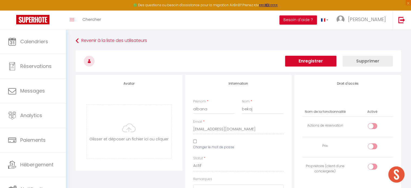
click at [315, 60] on button "Enregistrer" at bounding box center [310, 61] width 51 height 11
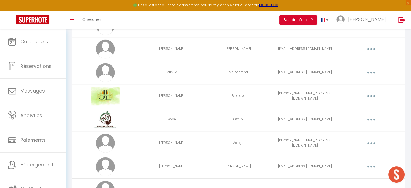
scroll to position [363, 0]
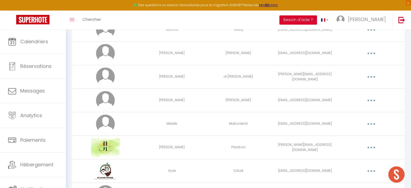
click at [369, 121] on button "button" at bounding box center [371, 124] width 15 height 9
click at [361, 134] on link "Editer" at bounding box center [357, 136] width 40 height 9
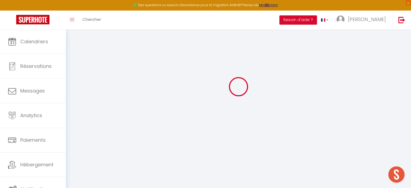
type input "[PERSON_NAME][EMAIL_ADDRESS][DOMAIN_NAME]"
type input "Mireille"
type input "Malcontenti"
type input "[EMAIL_ADDRESS][DOMAIN_NAME]"
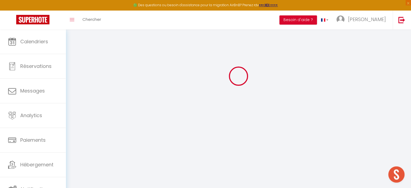
type textarea "https://app.superhote.com/#/connect/aDkGlDmz2T"
checkbox input "false"
checkbox input "true"
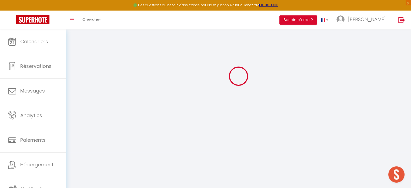
checkbox input "true"
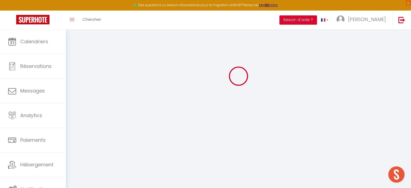
checkbox input "false"
checkbox input "true"
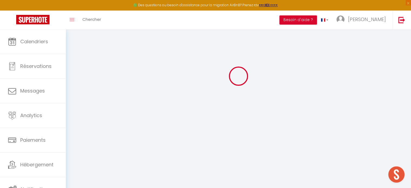
checkbox input "true"
select select
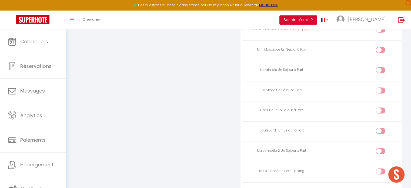
scroll to position [1133, 0]
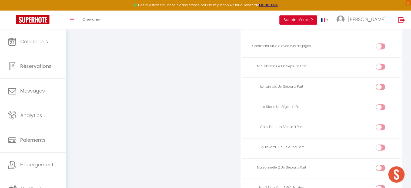
click at [381, 145] on input "checkbox" at bounding box center [385, 149] width 9 height 8
checkbox input "true"
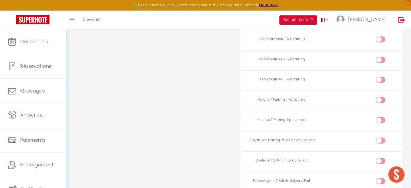
scroll to position [1350, 0]
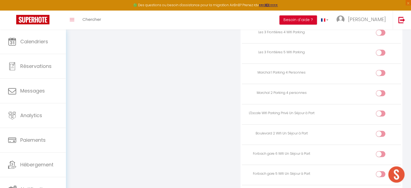
click at [381, 131] on input "checkbox" at bounding box center [385, 135] width 9 height 8
checkbox input "true"
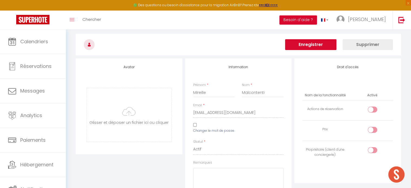
scroll to position [0, 0]
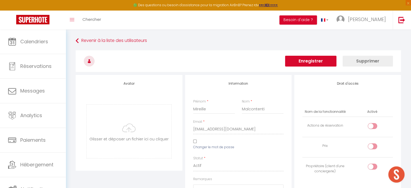
click at [315, 62] on button "Enregistrer" at bounding box center [310, 61] width 51 height 11
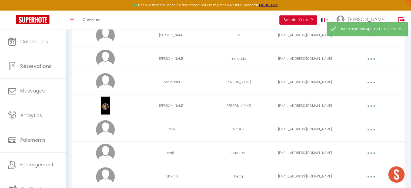
scroll to position [216, 0]
click at [368, 175] on button "button" at bounding box center [371, 176] width 15 height 9
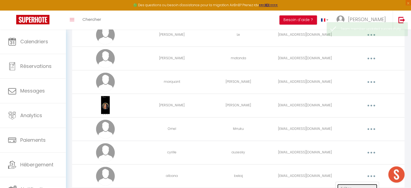
click at [355, 184] on link "Editer" at bounding box center [357, 188] width 40 height 9
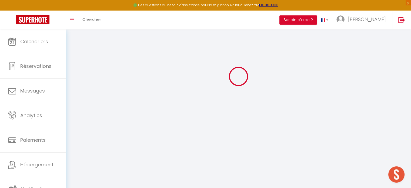
type input "[PERSON_NAME][EMAIL_ADDRESS][DOMAIN_NAME]"
type input "albana"
type input "bekaj"
type input "[EMAIL_ADDRESS][DOMAIN_NAME]"
type textarea "https://app.superhote.com/#/connect/5SFcCm0fVk"
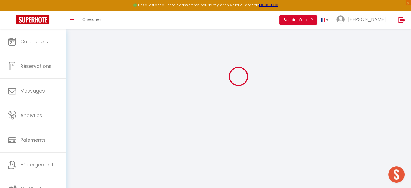
checkbox input "false"
checkbox input "true"
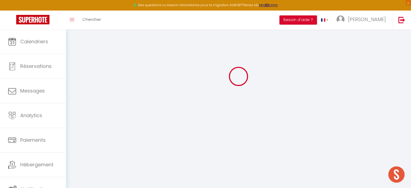
checkbox input "true"
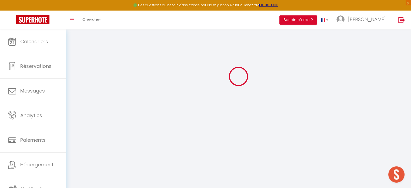
checkbox input "false"
checkbox input "true"
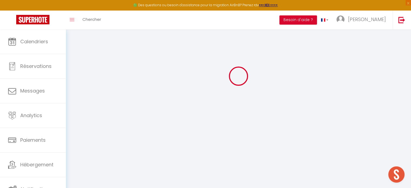
select select
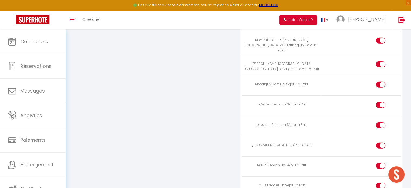
scroll to position [1485, 0]
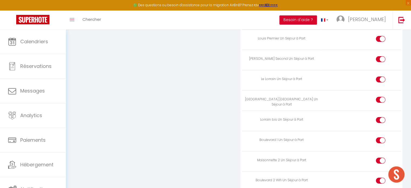
click at [379, 178] on div at bounding box center [380, 181] width 9 height 6
click at [381, 178] on input "checkbox" at bounding box center [385, 182] width 9 height 8
checkbox input "false"
click at [379, 137] on div at bounding box center [380, 140] width 9 height 6
click at [381, 137] on input "checkbox" at bounding box center [385, 141] width 9 height 8
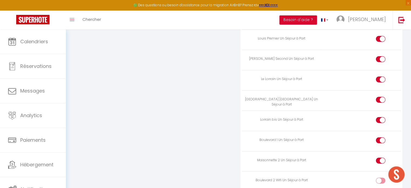
checkbox input "false"
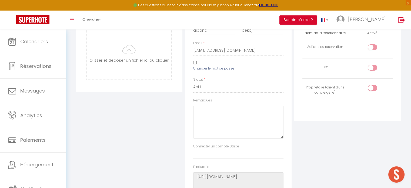
scroll to position [0, 0]
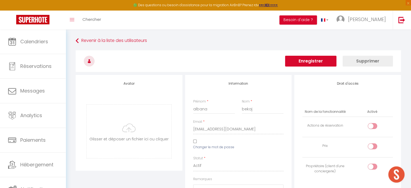
click at [312, 63] on button "Enregistrer" at bounding box center [310, 61] width 51 height 11
